Goal: Task Accomplishment & Management: Manage account settings

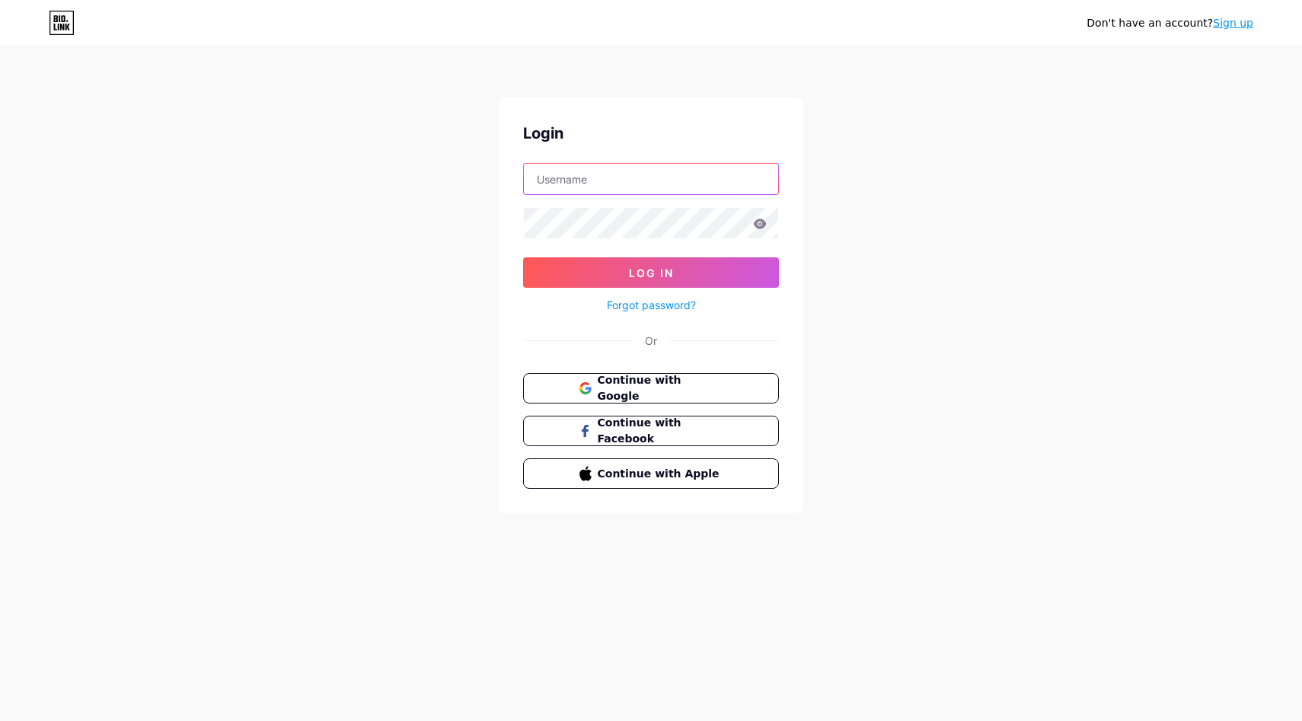
click at [590, 187] on input "text" at bounding box center [651, 179] width 254 height 30
type input "[EMAIL_ADDRESS][DOMAIN_NAME]"
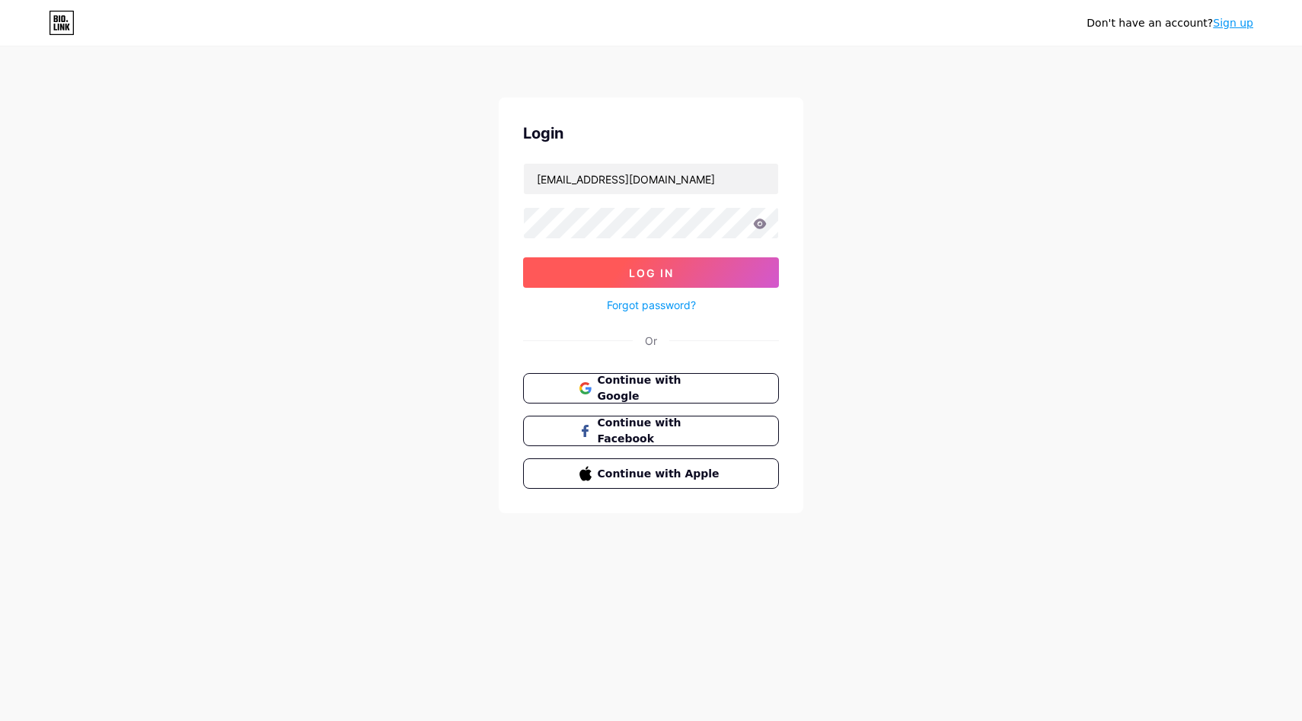
click at [677, 273] on button "Log In" at bounding box center [651, 272] width 256 height 30
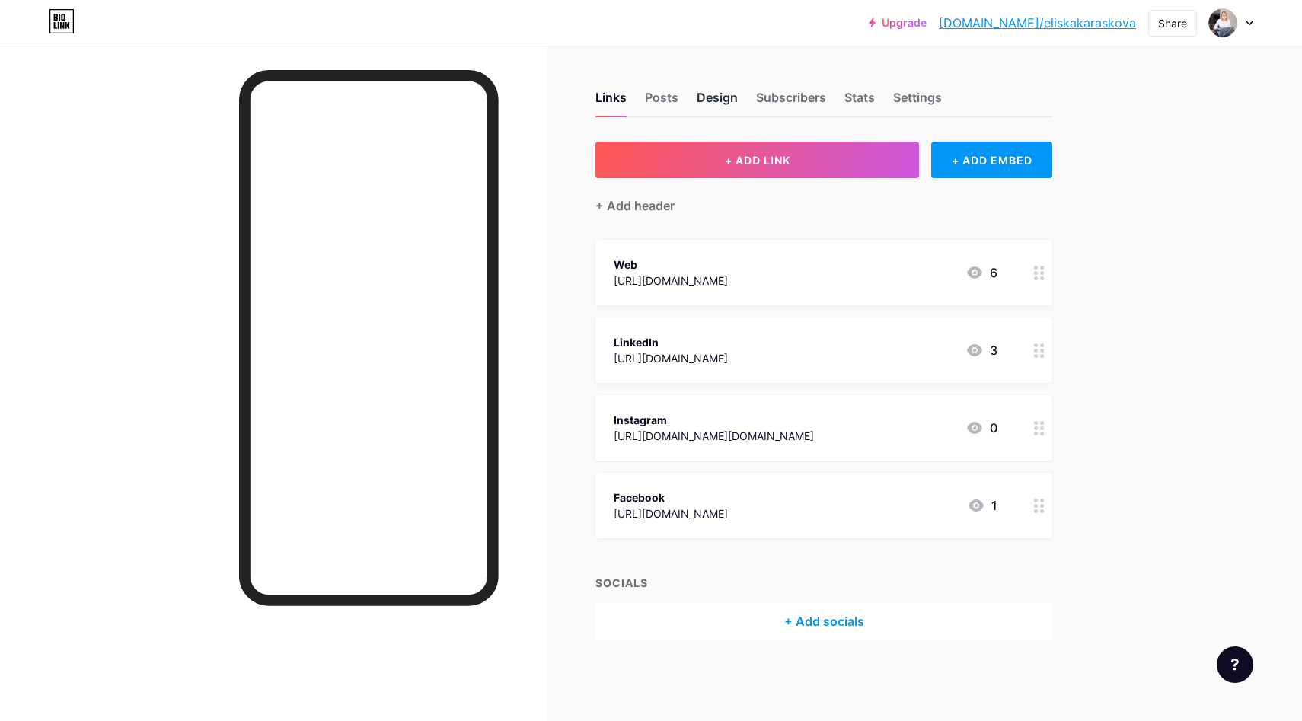
click at [710, 97] on div "Design" at bounding box center [717, 101] width 41 height 27
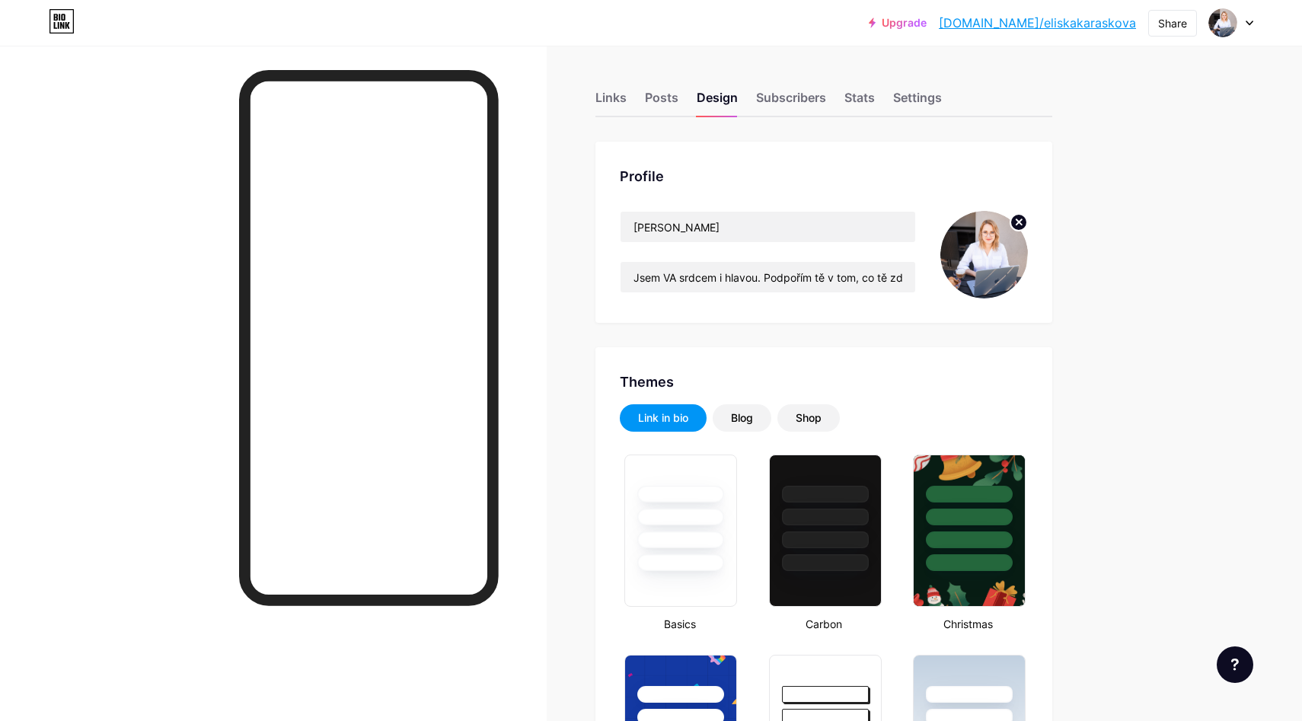
click at [986, 250] on img at bounding box center [984, 255] width 88 height 88
click at [997, 268] on img at bounding box center [984, 255] width 88 height 88
